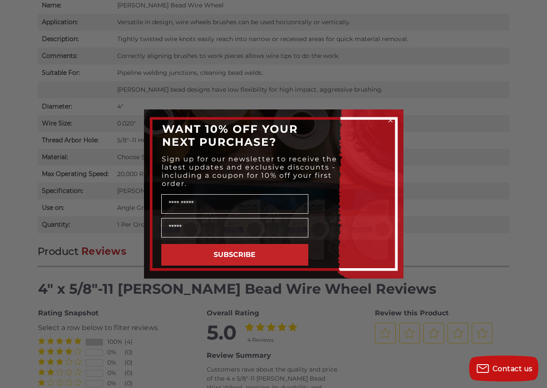
scroll to position [673, 0]
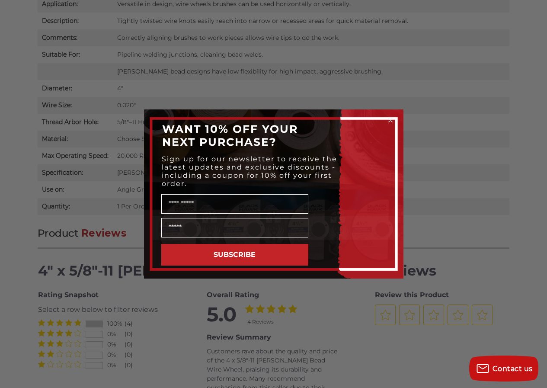
click at [381, 308] on div "Close dialog WANT 10% OFF YOUR NEXT PURCHASE? Sign up for our newsletter to rec…" at bounding box center [273, 194] width 547 height 388
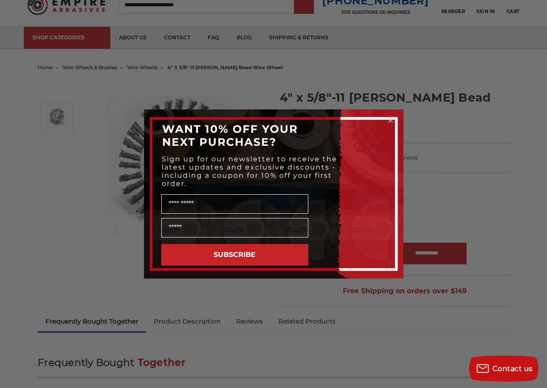
scroll to position [25, 0]
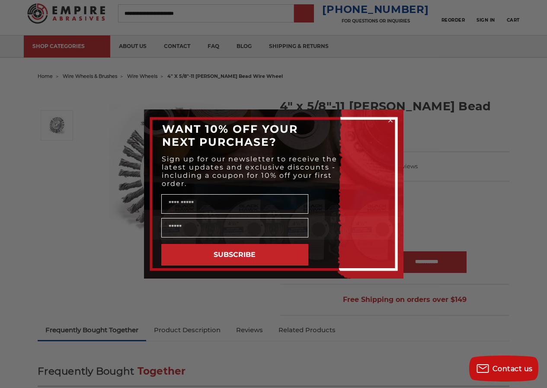
click at [317, 13] on div "Close dialog WANT 10% OFF YOUR NEXT PURCHASE? Sign up for our newsletter to rec…" at bounding box center [273, 194] width 547 height 388
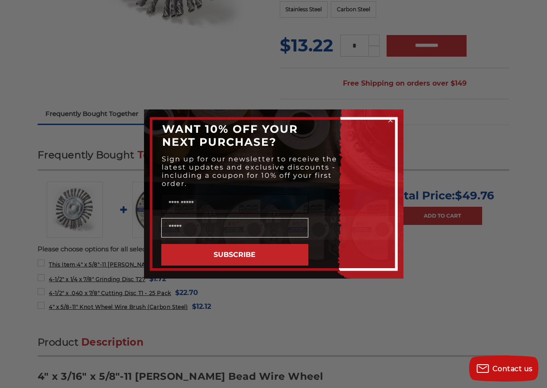
scroll to position [295, 0]
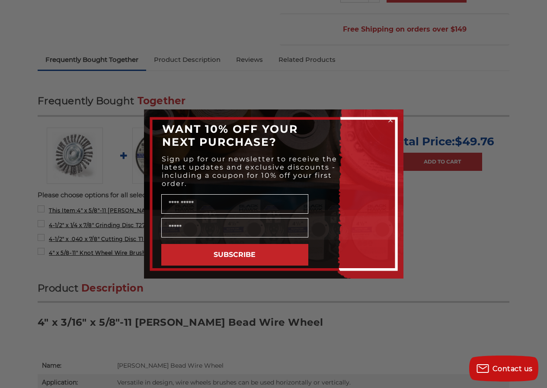
click at [391, 121] on circle "Close dialog" at bounding box center [390, 120] width 8 height 8
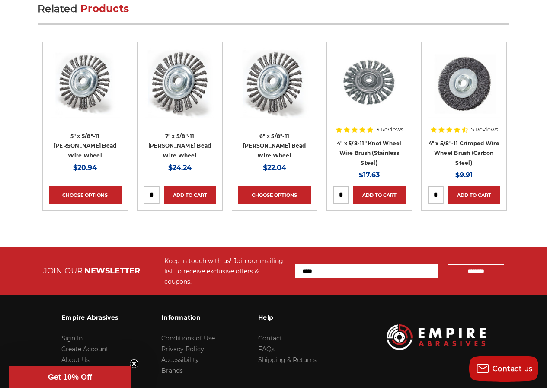
scroll to position [1746, 0]
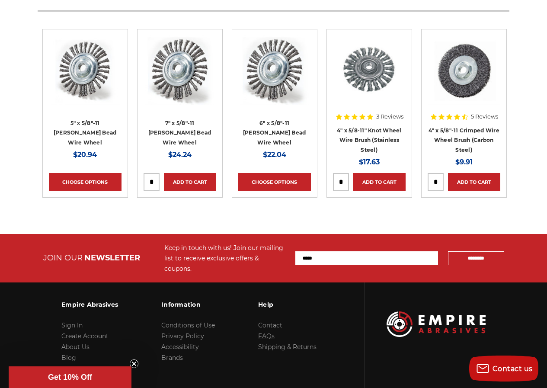
click at [258, 332] on link "FAQs" at bounding box center [266, 336] width 16 height 8
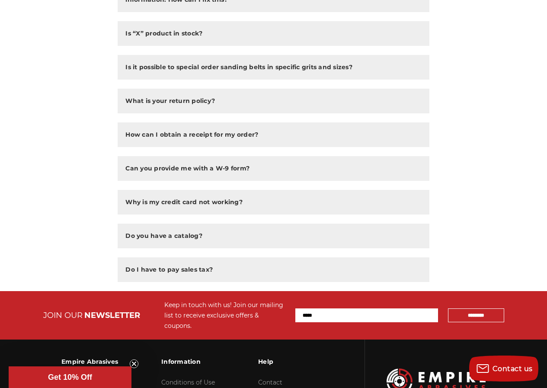
scroll to position [559, 0]
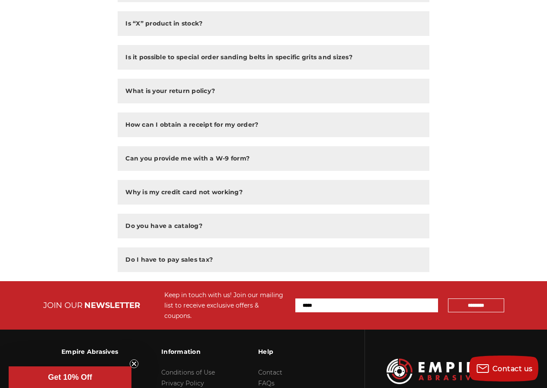
click at [381, 298] on input "Email Address" at bounding box center [366, 305] width 143 height 14
type input "**********"
click at [448, 298] on input "*********" at bounding box center [476, 305] width 56 height 14
